Goal: Information Seeking & Learning: Learn about a topic

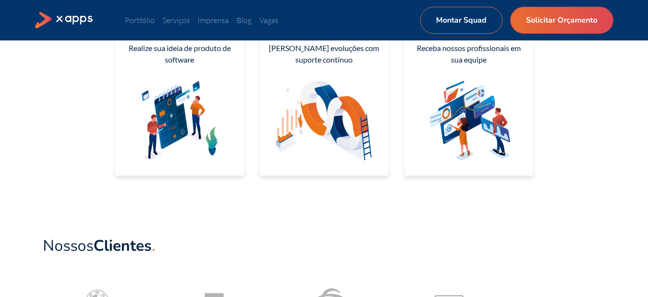
scroll to position [289, 0]
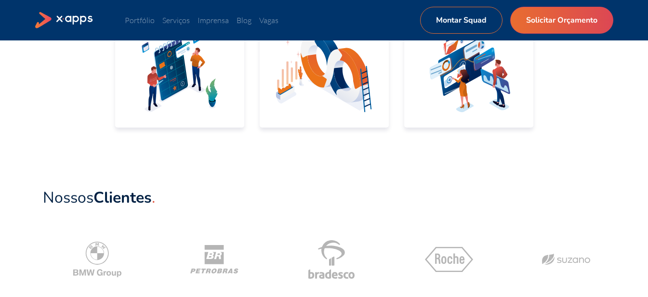
click at [0, 151] on div "Nossos Clientes" at bounding box center [324, 279] width 648 height 256
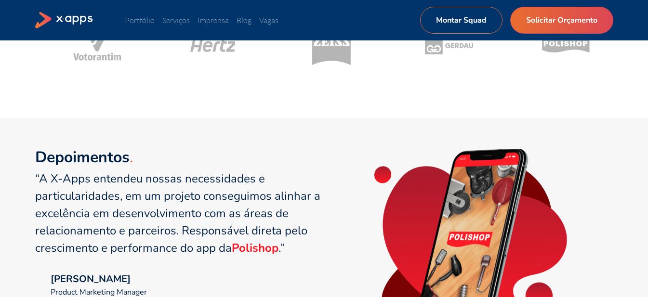
scroll to position [626, 0]
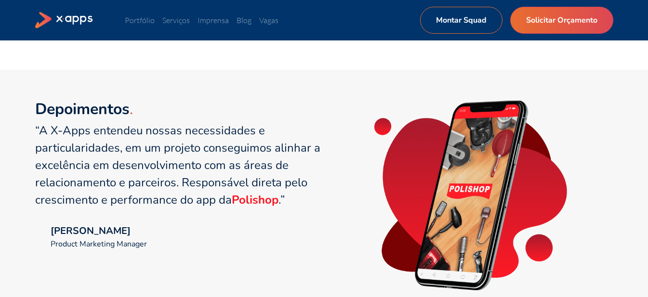
click at [0, 114] on div "Depoimentos “A X-Apps entendeu nossas necessidades e particularidades, em um pr…" at bounding box center [324, 216] width 648 height 292
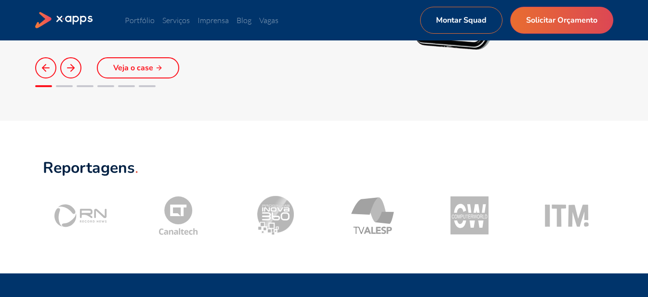
scroll to position [915, 0]
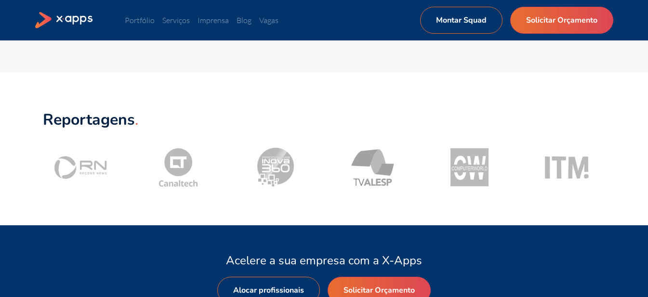
click at [0, 115] on div "Reportagens" at bounding box center [324, 149] width 648 height 153
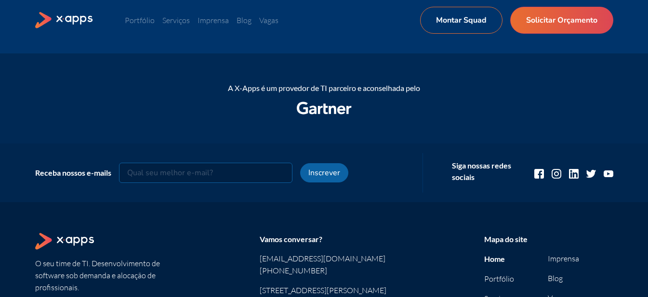
scroll to position [1333, 0]
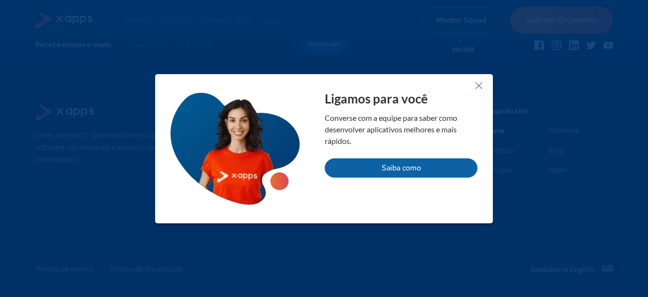
click at [477, 85] on icon at bounding box center [479, 86] width 12 height 12
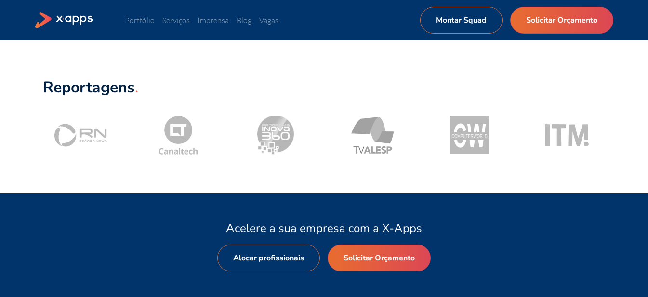
scroll to position [996, 0]
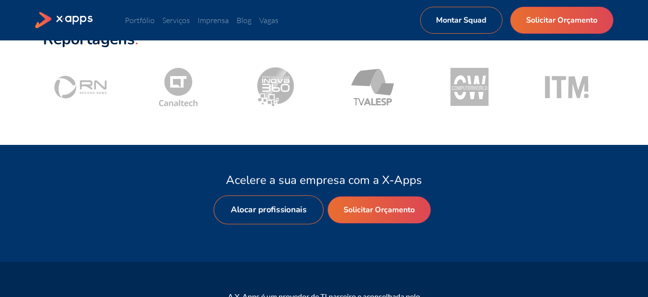
click at [291, 206] on link "Alocar profissionais" at bounding box center [268, 210] width 110 height 29
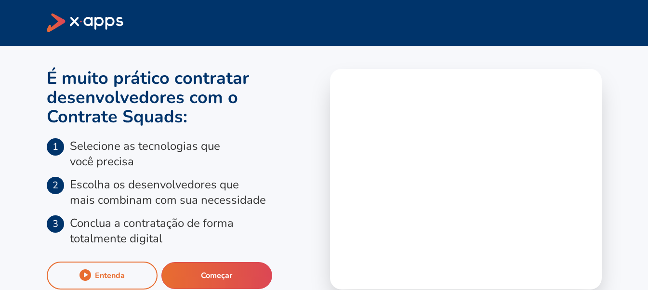
click at [80, 23] on icon at bounding box center [95, 21] width 53 height 9
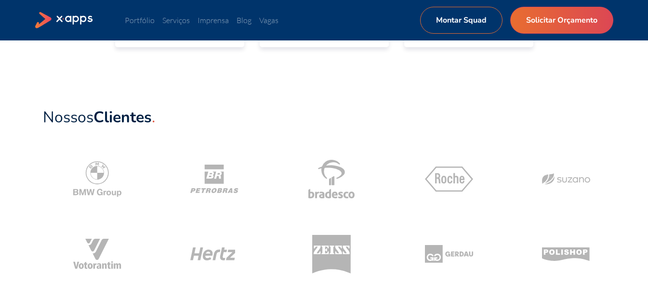
scroll to position [177, 0]
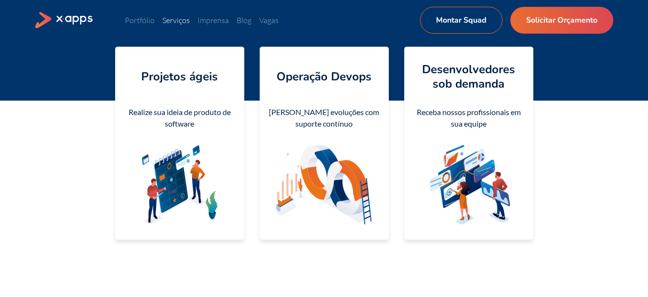
click at [177, 23] on link "Serviços" at bounding box center [175, 20] width 27 height 10
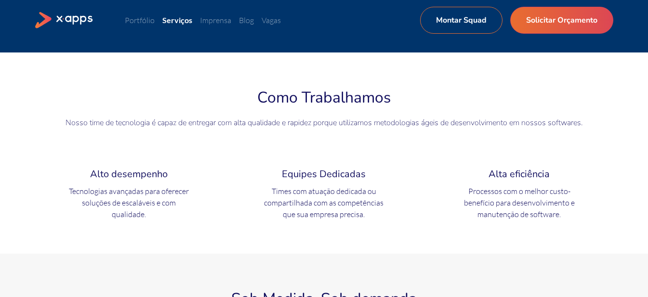
scroll to position [145, 0]
